Goal: Task Accomplishment & Management: Complete application form

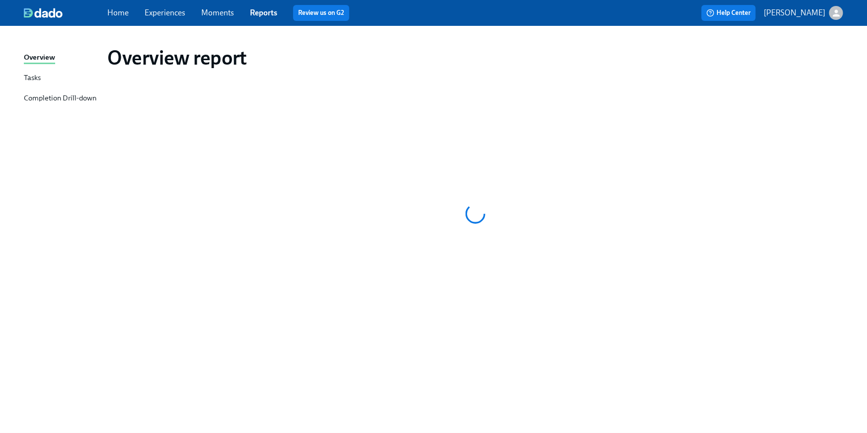
click at [118, 13] on link "Home" at bounding box center [117, 12] width 21 height 9
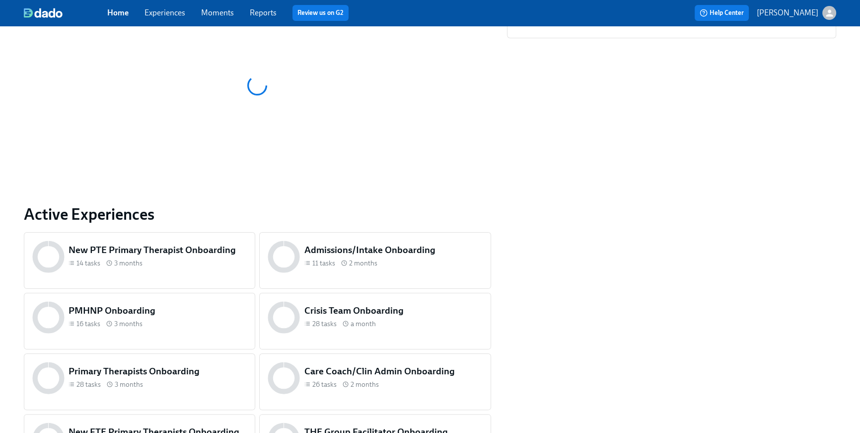
scroll to position [476, 0]
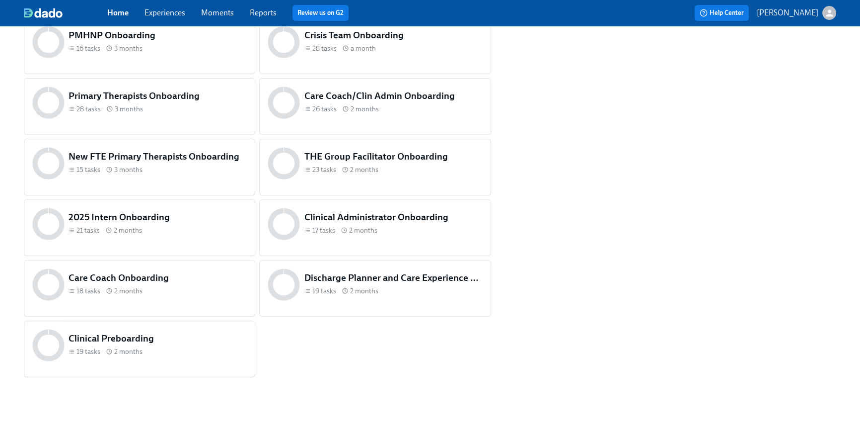
click at [391, 185] on div "THE Group Facilitator Onboarding 23 tasks 2 months" at bounding box center [374, 167] width 231 height 57
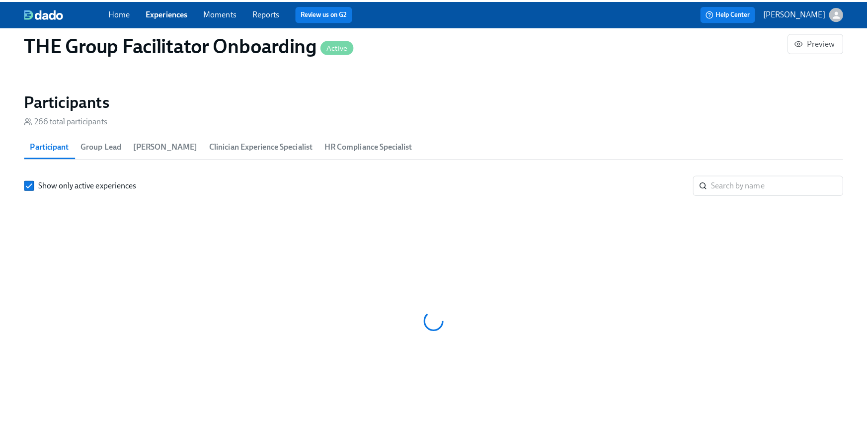
scroll to position [0, 14904]
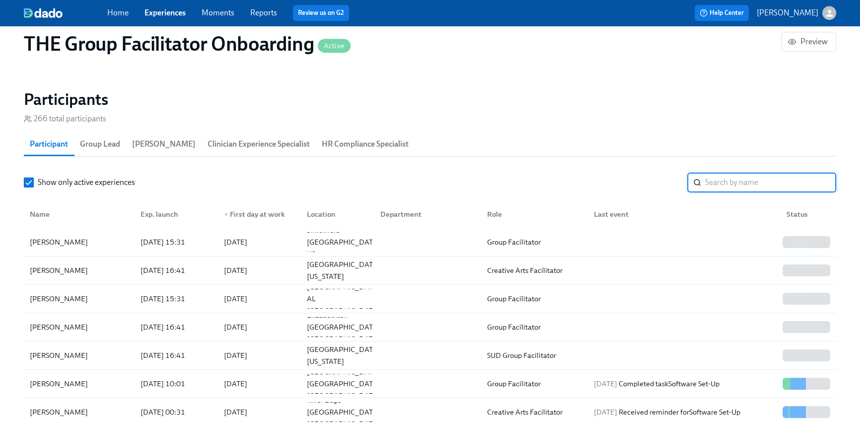
click at [757, 183] on input "search" at bounding box center [770, 182] width 131 height 20
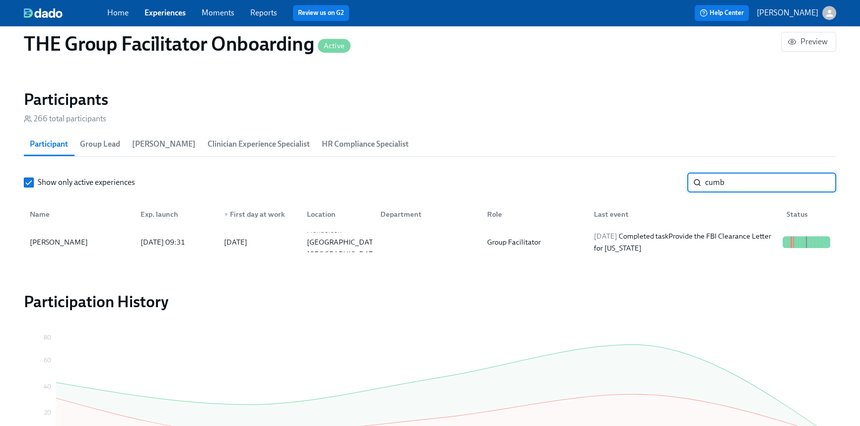
type input "cumb"
click at [714, 225] on div "Name Exp. launch ▼ First day at work Location Department Role Last event Status" at bounding box center [430, 212] width 812 height 32
click at [715, 235] on div "[DATE] Completed task Provide the FBI Clearance Letter for [US_STATE]" at bounding box center [684, 242] width 189 height 24
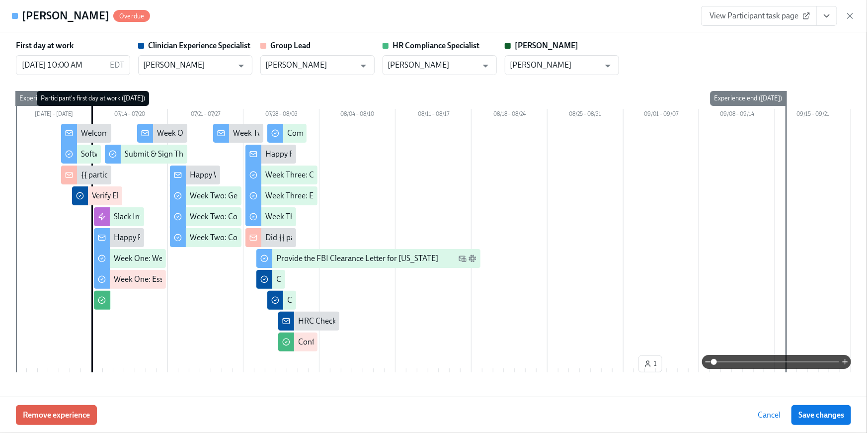
click at [822, 19] on button "View task page" at bounding box center [826, 16] width 21 height 20
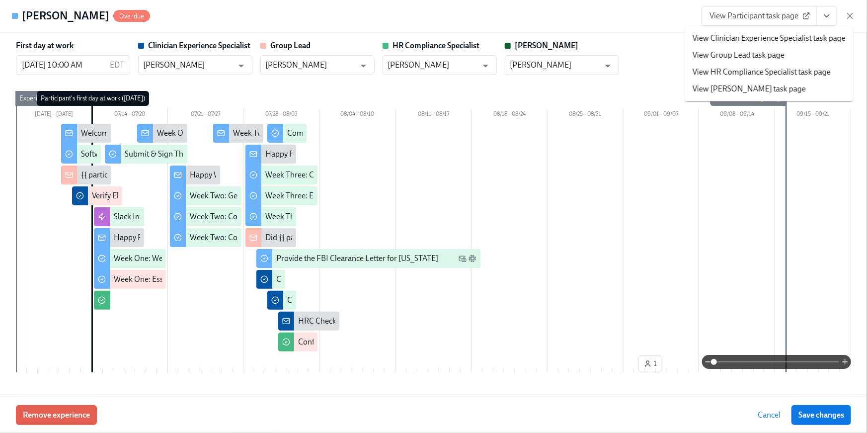
click at [792, 72] on link "View HR Compliance Specialist task page" at bounding box center [761, 72] width 138 height 11
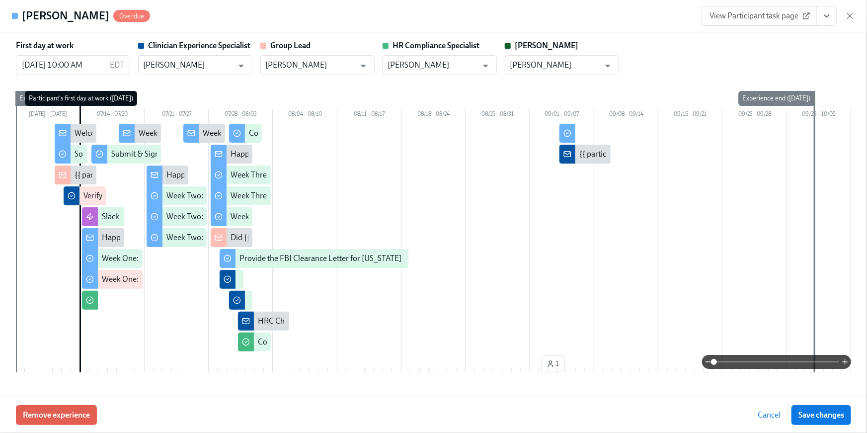
scroll to position [0, 16042]
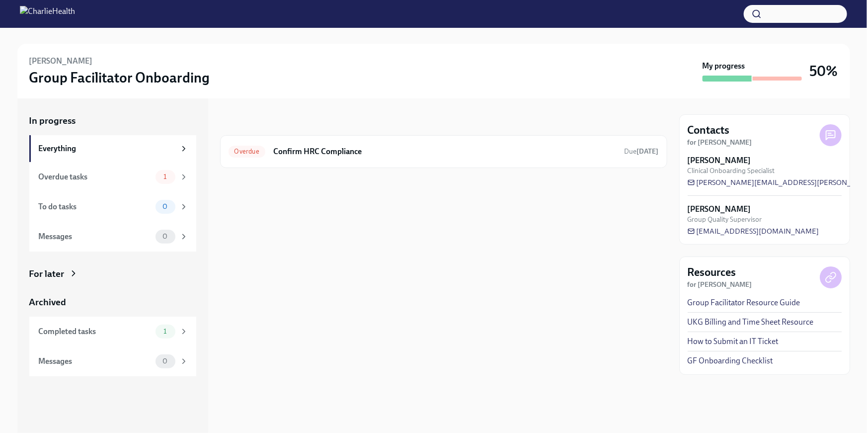
click at [489, 134] on div "In progress Overdue Confirm HRC Compliance Due Aug 4th" at bounding box center [443, 141] width 447 height 54
click at [477, 145] on div "Overdue Confirm HRC Compliance Due Aug 4th" at bounding box center [443, 152] width 430 height 16
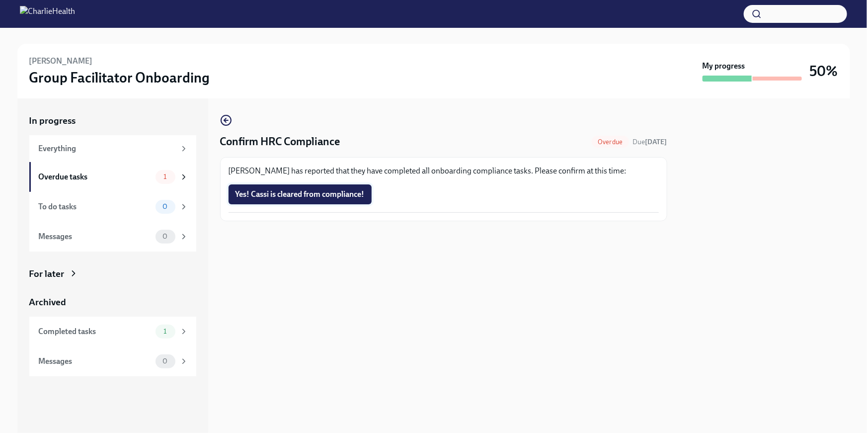
click at [344, 199] on span "Yes! Cassi is cleared from compliance!" at bounding box center [299, 194] width 129 height 10
